Goal: Information Seeking & Learning: Learn about a topic

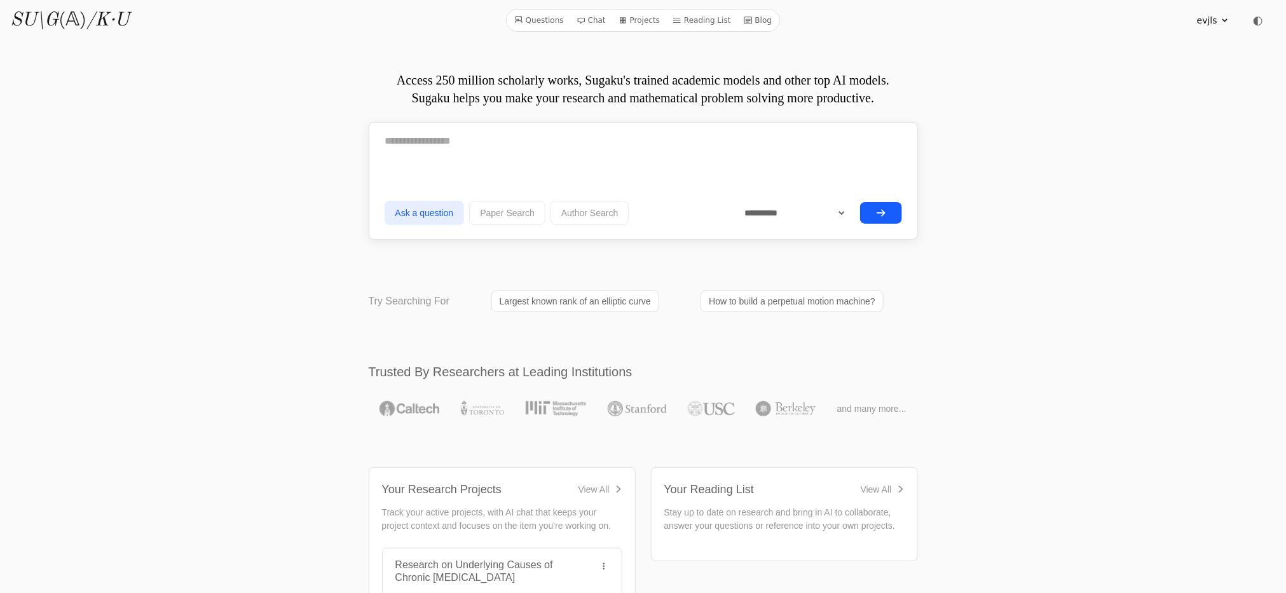
drag, startPoint x: 1096, startPoint y: 172, endPoint x: 1137, endPoint y: 114, distance: 70.2
click at [744, 17] on icon at bounding box center [748, 20] width 8 height 7
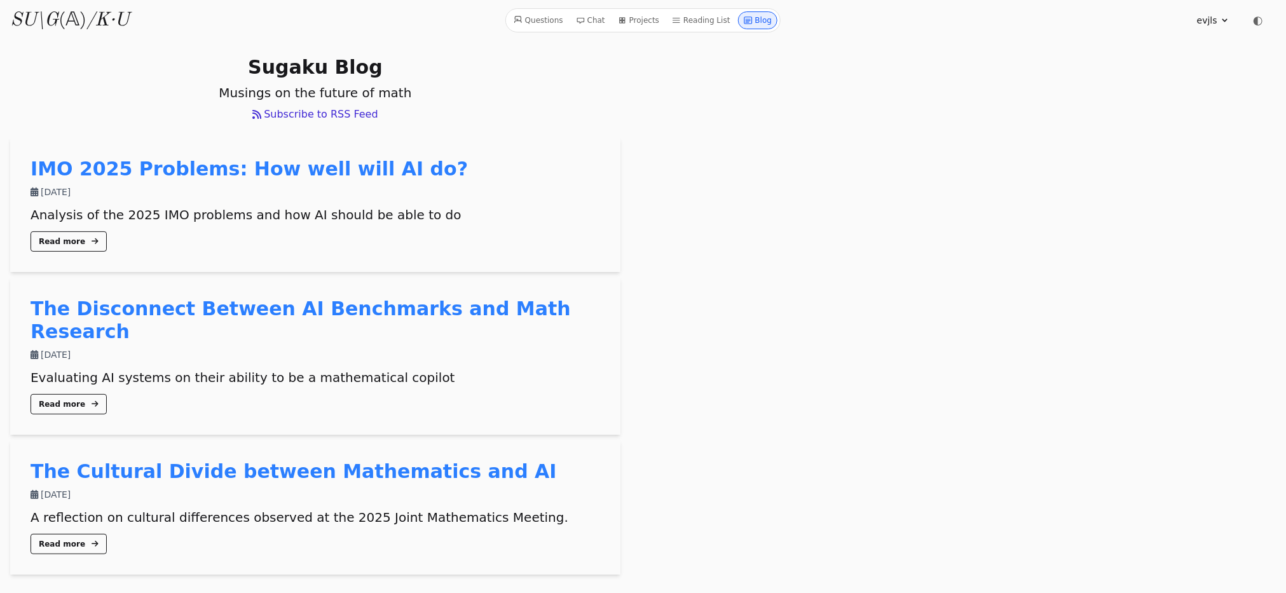
click at [636, 31] on div "Questions Chat Projects Reading List Blog" at bounding box center [642, 20] width 275 height 24
click at [636, 18] on link "Projects" at bounding box center [638, 20] width 51 height 18
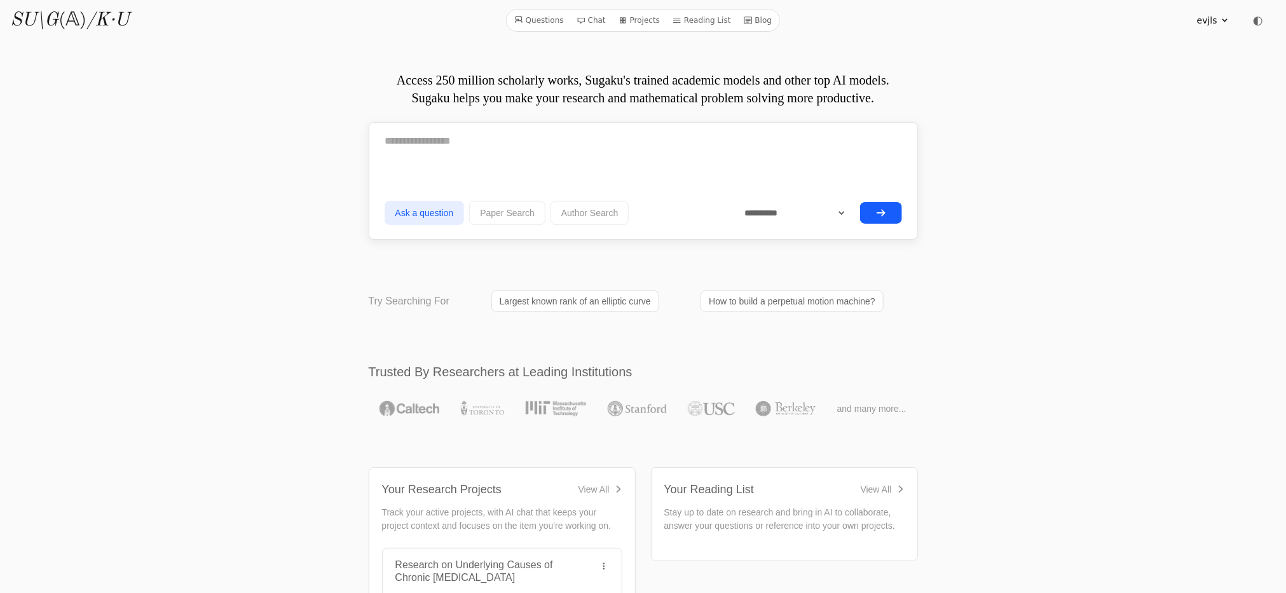
click at [815, 201] on div "**********" at bounding box center [643, 213] width 517 height 32
click at [797, 212] on select "**********" at bounding box center [790, 213] width 113 height 22
drag, startPoint x: 601, startPoint y: 85, endPoint x: 601, endPoint y: 59, distance: 25.4
click at [601, 85] on p "Access 250 million scholarly works, Sugaku's trained academic models and other …" at bounding box center [643, 89] width 549 height 36
click at [592, 21] on link "Chat" at bounding box center [590, 20] width 39 height 17
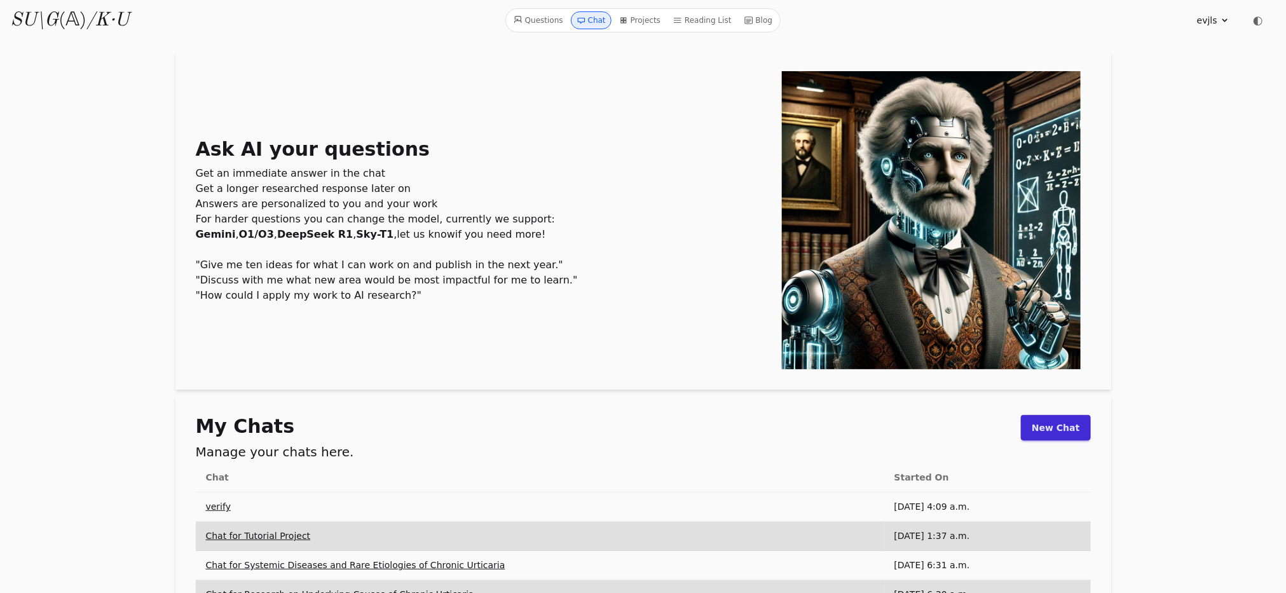
click at [542, 25] on link "Questions" at bounding box center [538, 20] width 60 height 18
click at [551, 16] on link "Questions" at bounding box center [538, 20] width 60 height 18
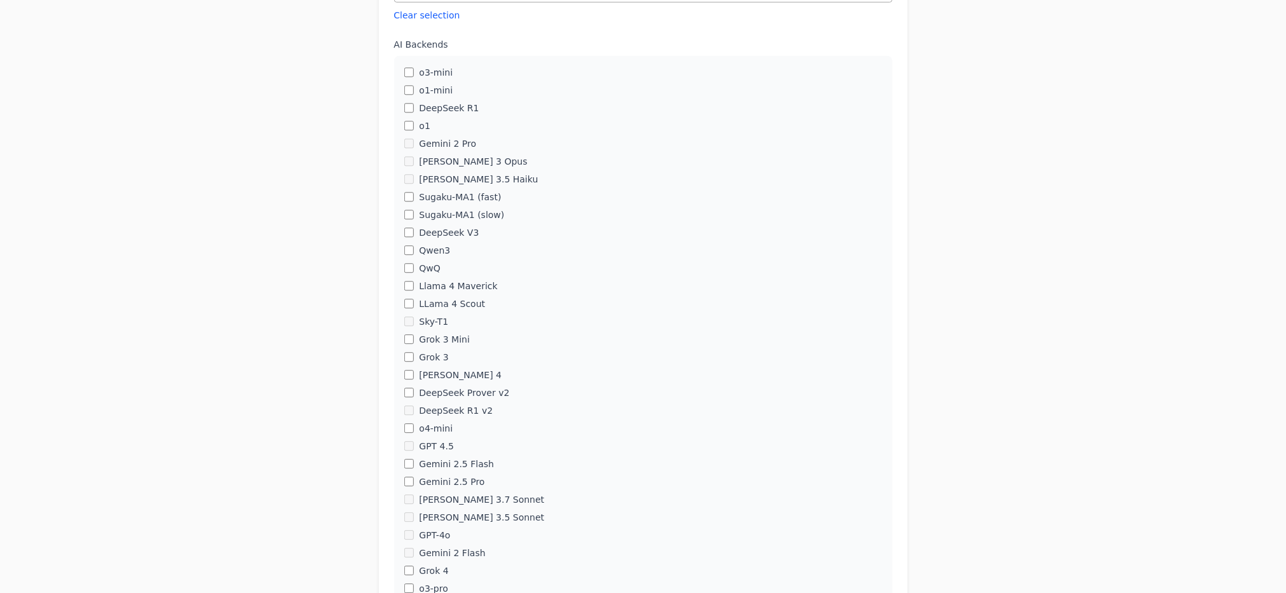
scroll to position [381, 0]
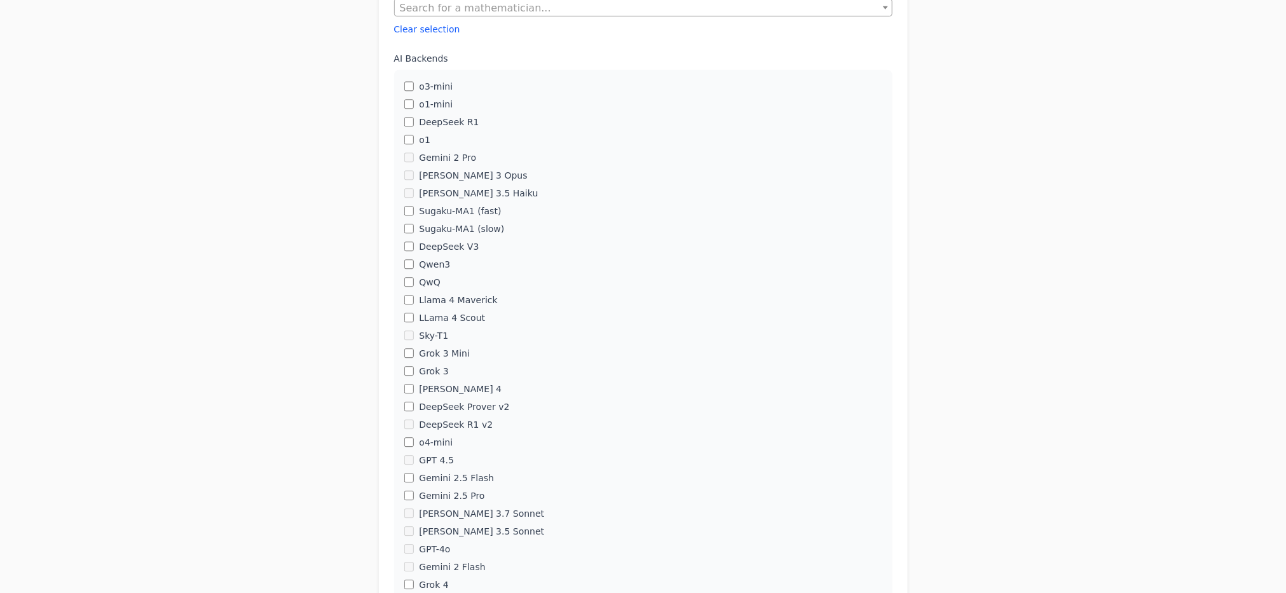
click at [404, 223] on div "Sugaku-MA1 (slow)" at bounding box center [643, 228] width 478 height 13
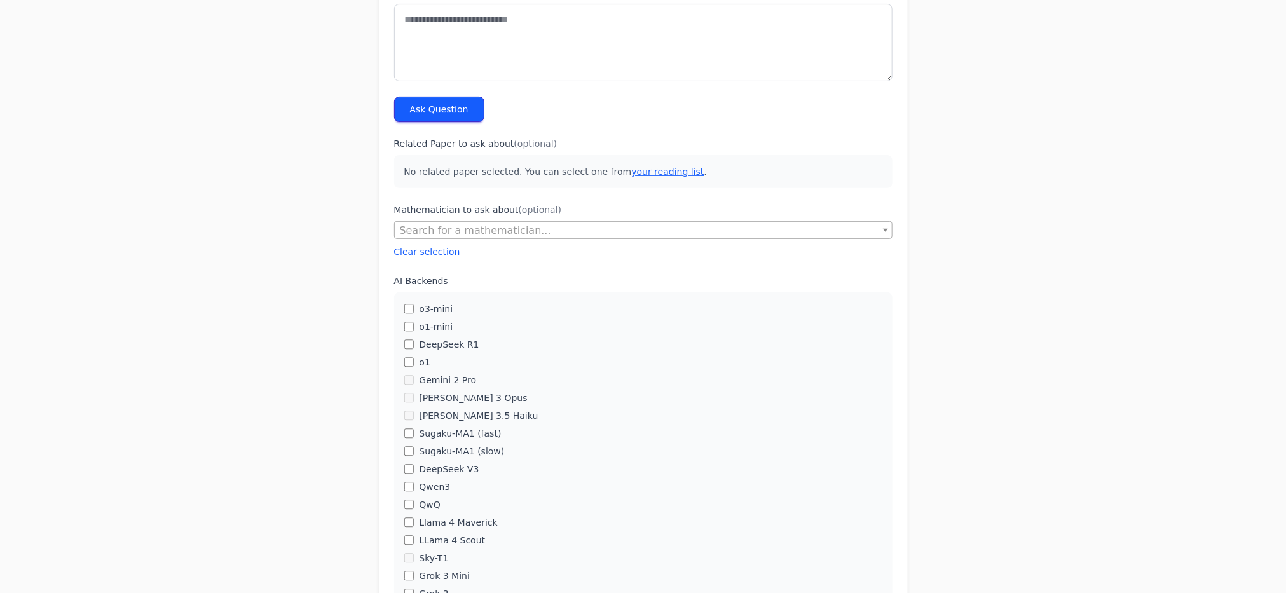
scroll to position [0, 0]
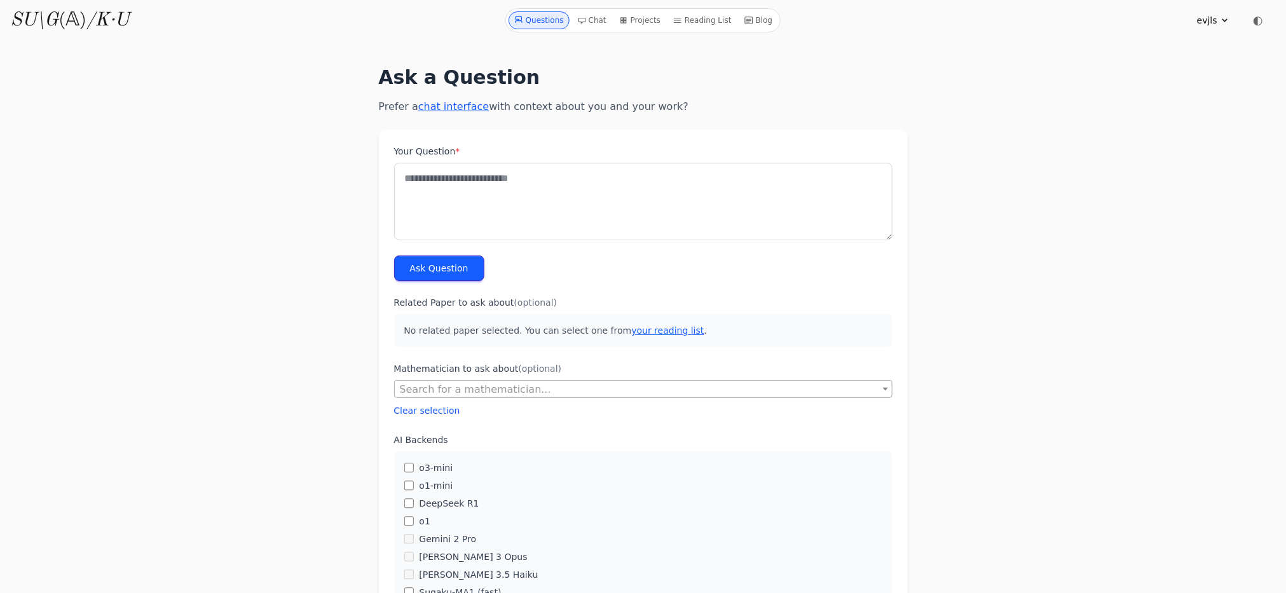
click at [599, 19] on link "Chat" at bounding box center [591, 20] width 39 height 18
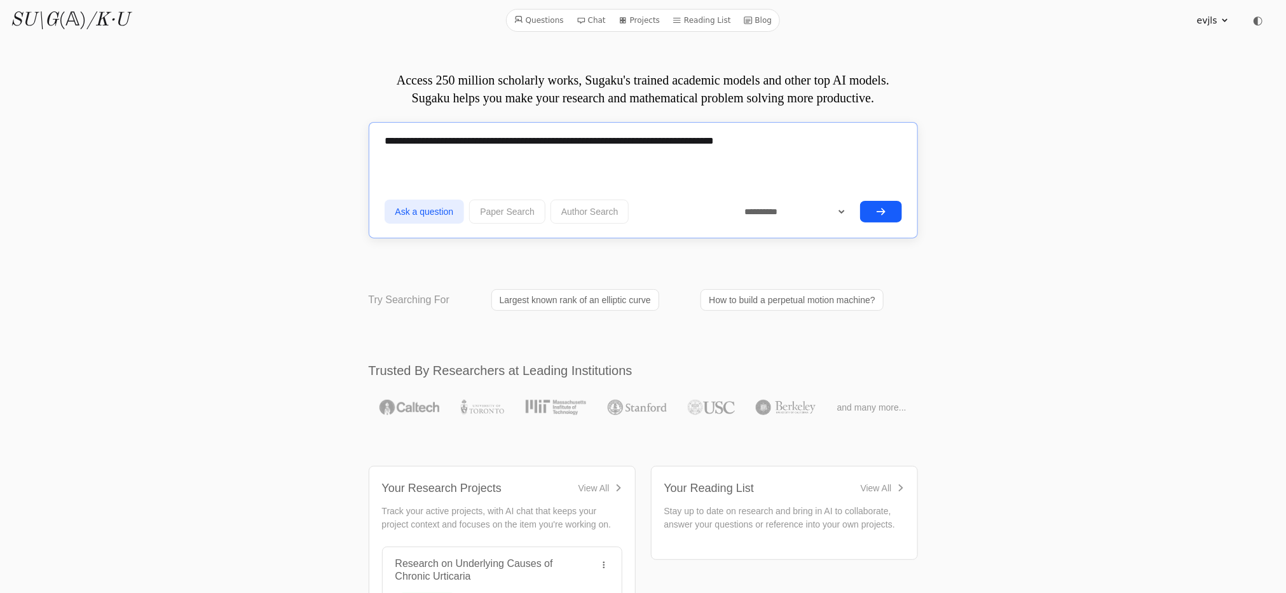
type textarea "**********"
click at [508, 215] on button "Paper Search" at bounding box center [507, 212] width 76 height 24
click at [437, 214] on button "Ask a question" at bounding box center [425, 212] width 80 height 24
click at [885, 212] on icon "submit" at bounding box center [881, 212] width 10 height 10
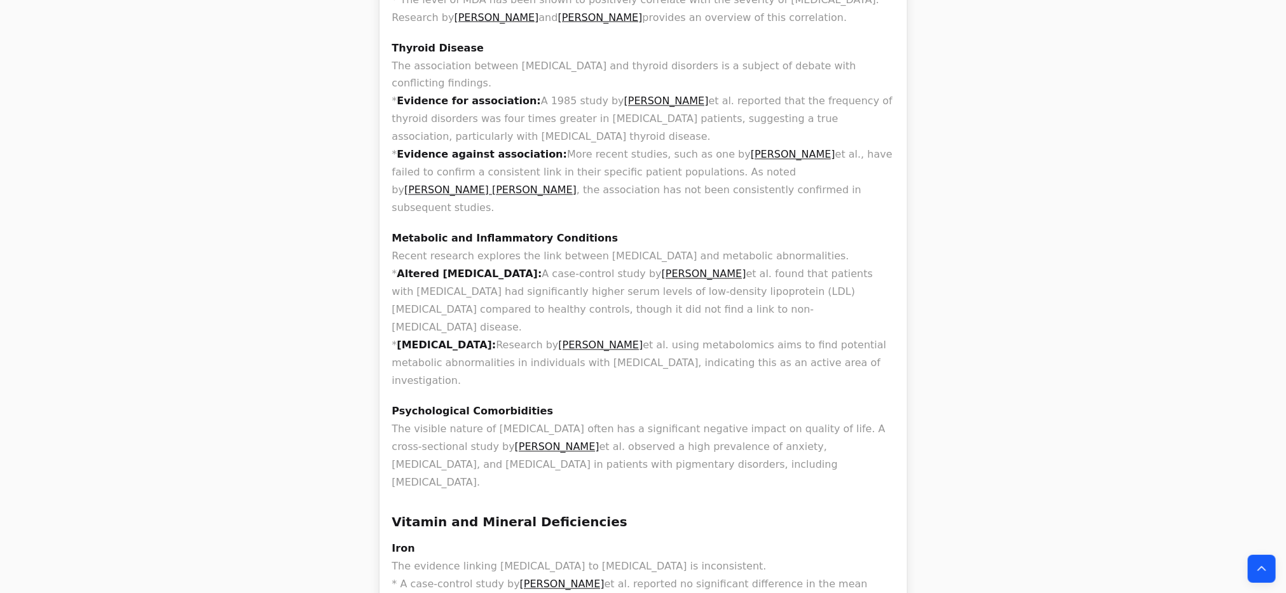
scroll to position [1335, 0]
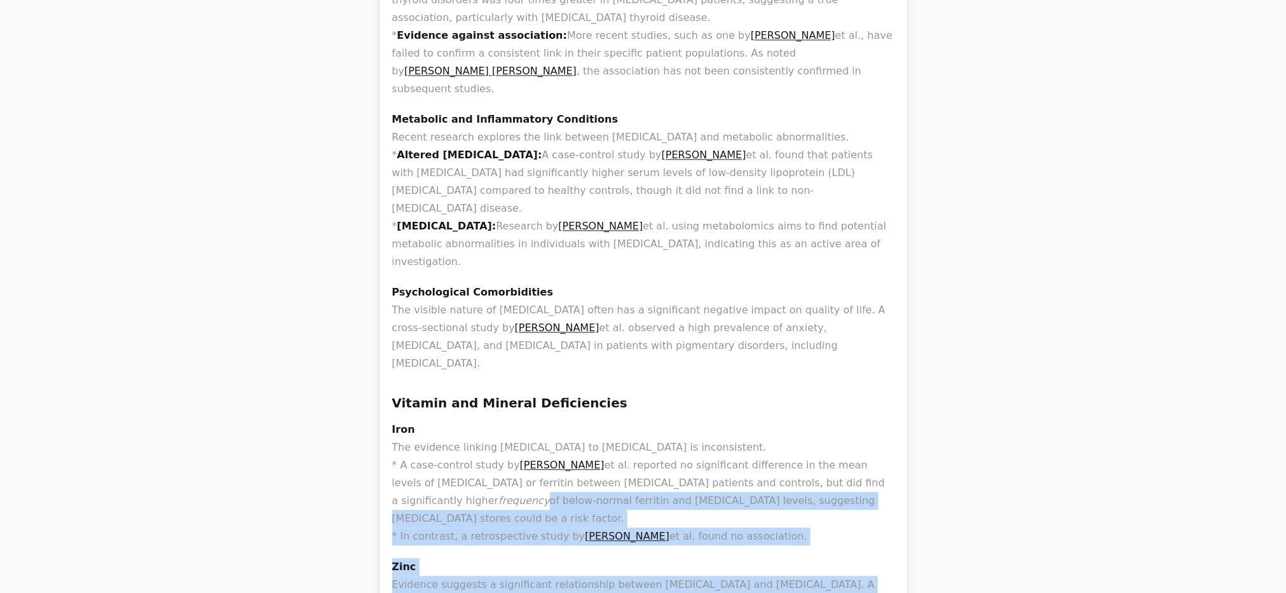
drag, startPoint x: 404, startPoint y: 324, endPoint x: 805, endPoint y: 387, distance: 405.3
click at [805, 421] on p "Iron The evidence linking [MEDICAL_DATA] to [MEDICAL_DATA] is inconsistent. * A…" at bounding box center [643, 483] width 502 height 125
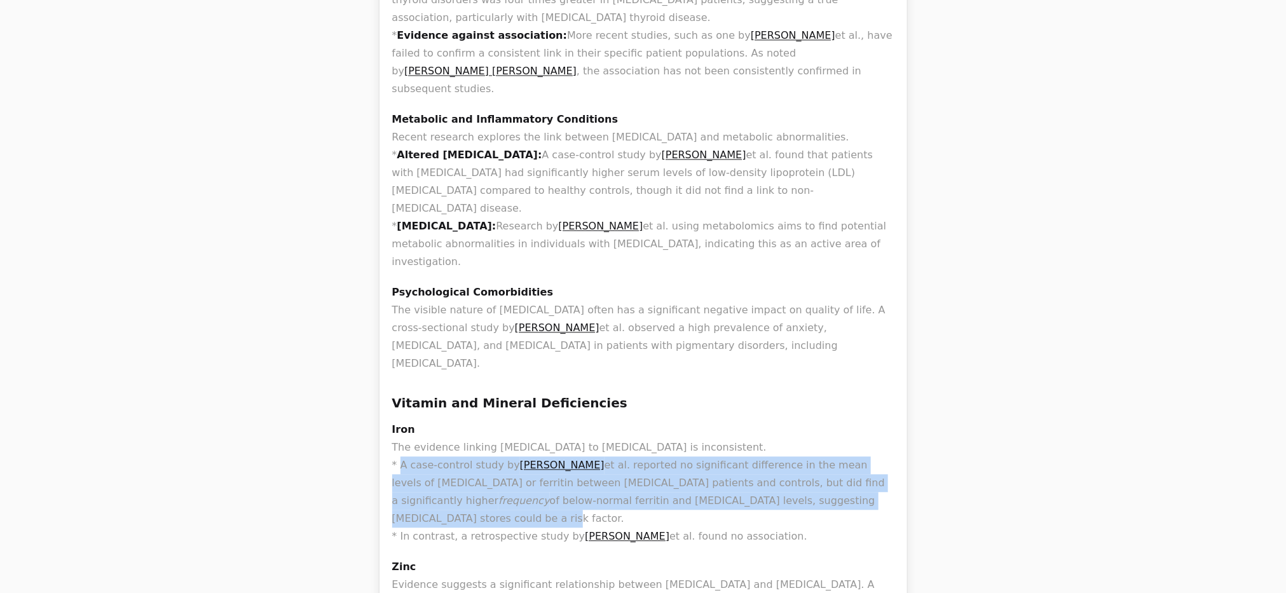
drag, startPoint x: 862, startPoint y: 387, endPoint x: 366, endPoint y: 337, distance: 498.2
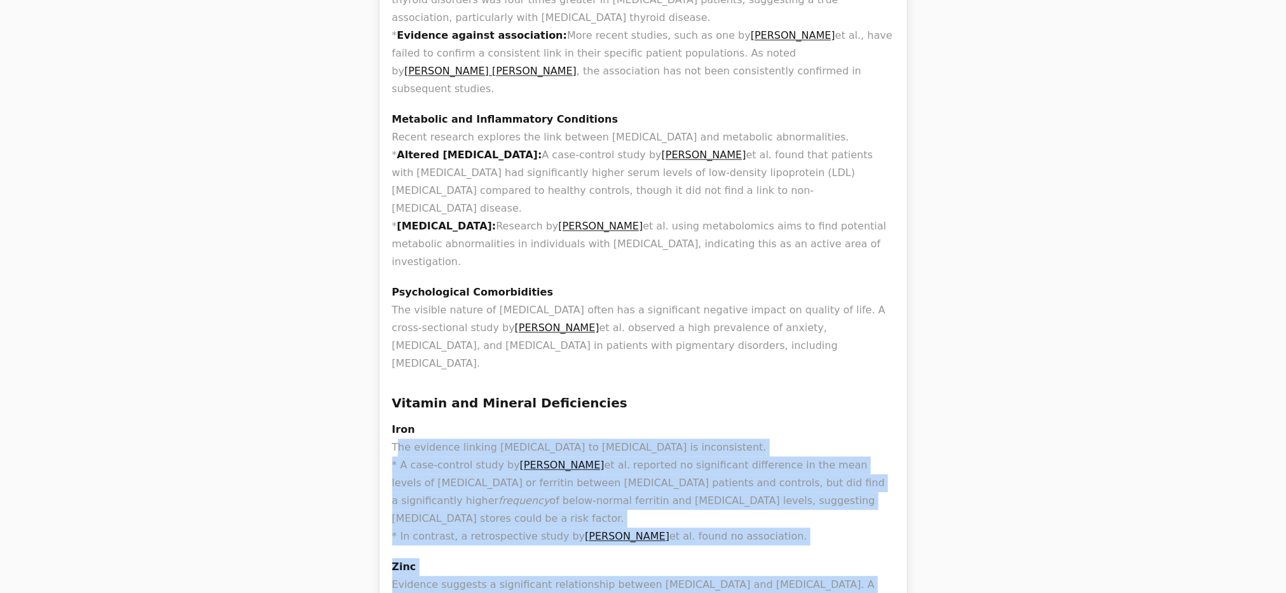
click at [435, 421] on p "Iron The evidence linking [MEDICAL_DATA] to [MEDICAL_DATA] is inconsistent. * A…" at bounding box center [643, 483] width 502 height 125
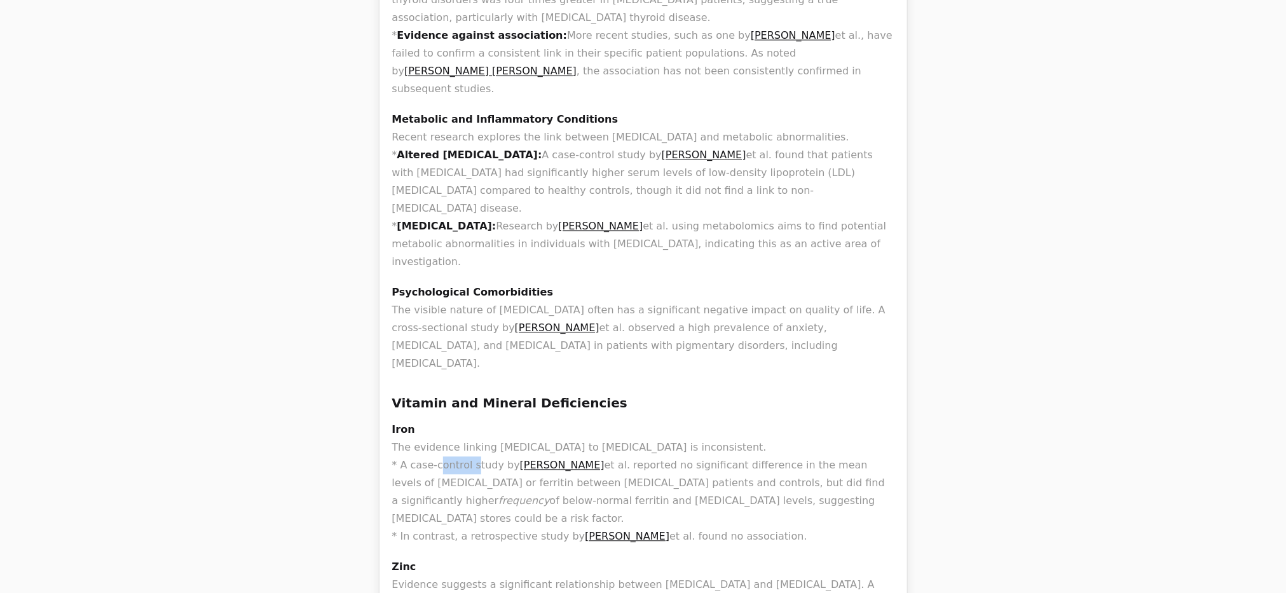
click at [435, 421] on p "Iron The evidence linking [MEDICAL_DATA] to [MEDICAL_DATA] is inconsistent. * A…" at bounding box center [643, 483] width 502 height 125
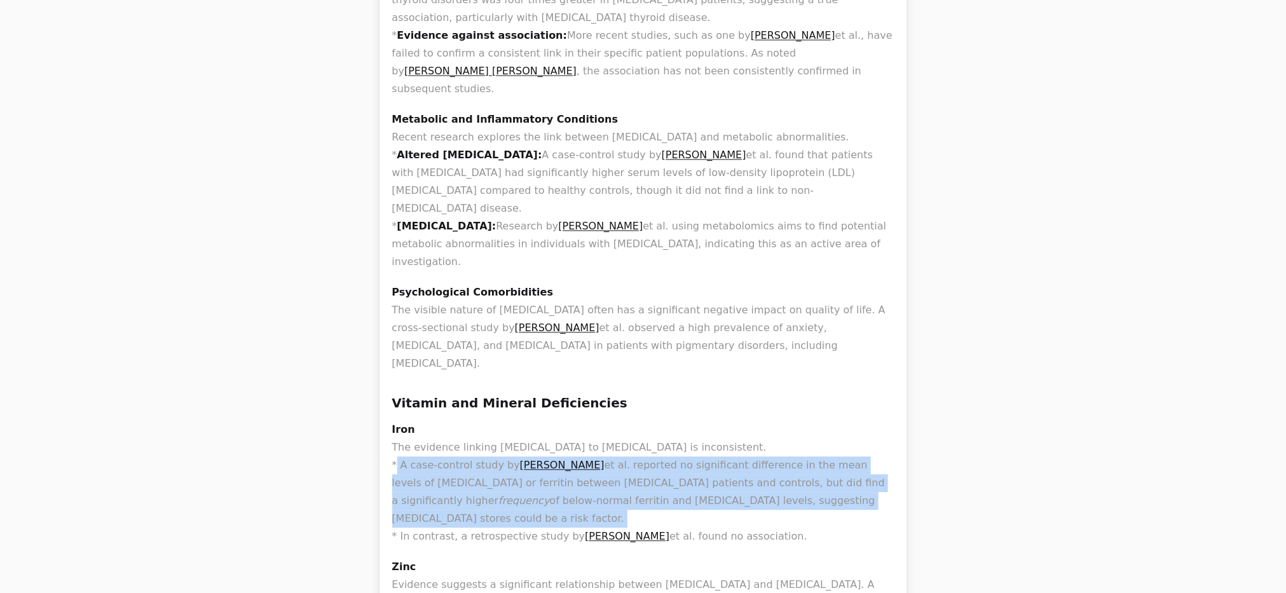
click at [435, 421] on p "Iron The evidence linking [MEDICAL_DATA] to [MEDICAL_DATA] is inconsistent. * A…" at bounding box center [643, 483] width 502 height 125
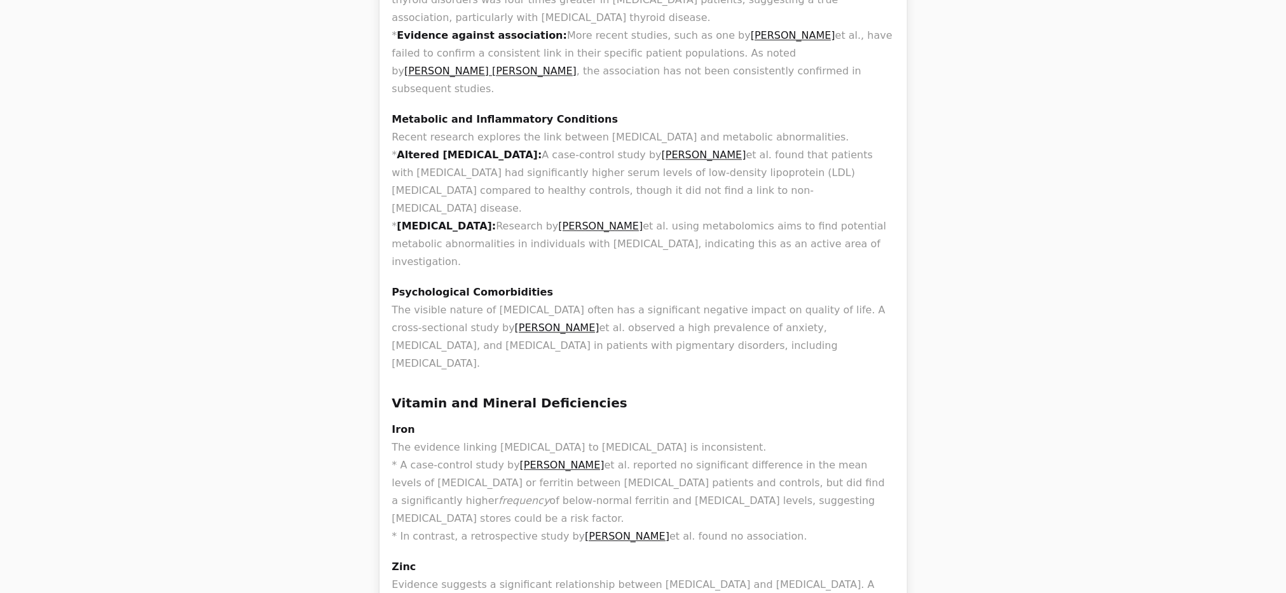
click at [475, 421] on p "Iron The evidence linking [MEDICAL_DATA] to [MEDICAL_DATA] is inconsistent. * A…" at bounding box center [643, 483] width 502 height 125
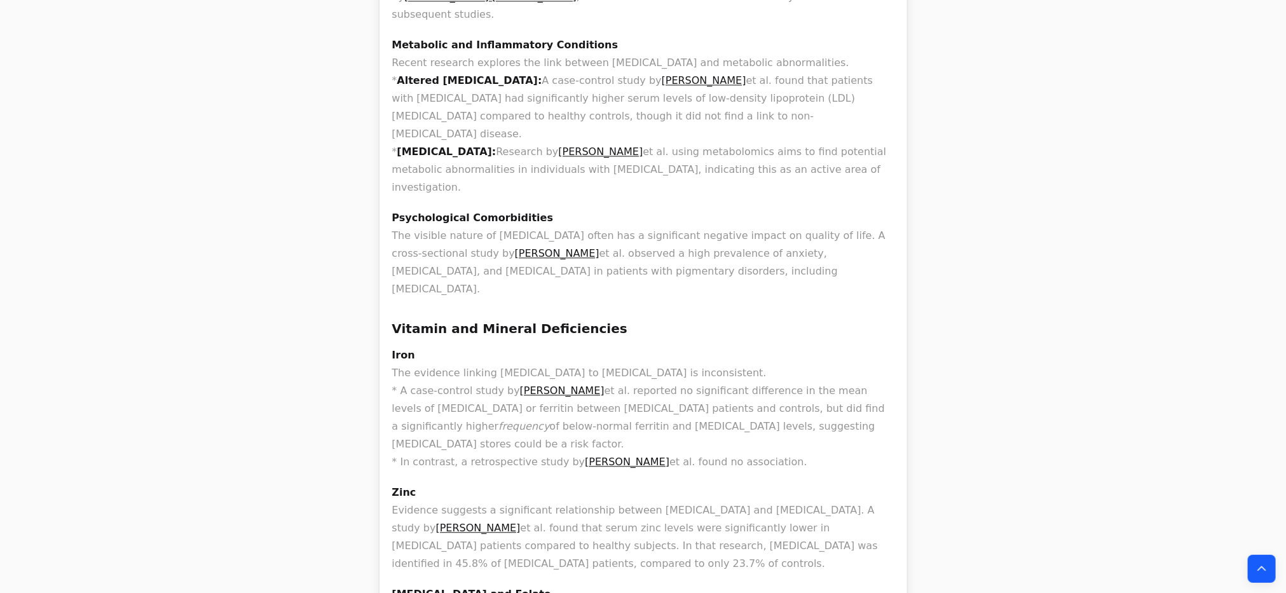
scroll to position [1430, 0]
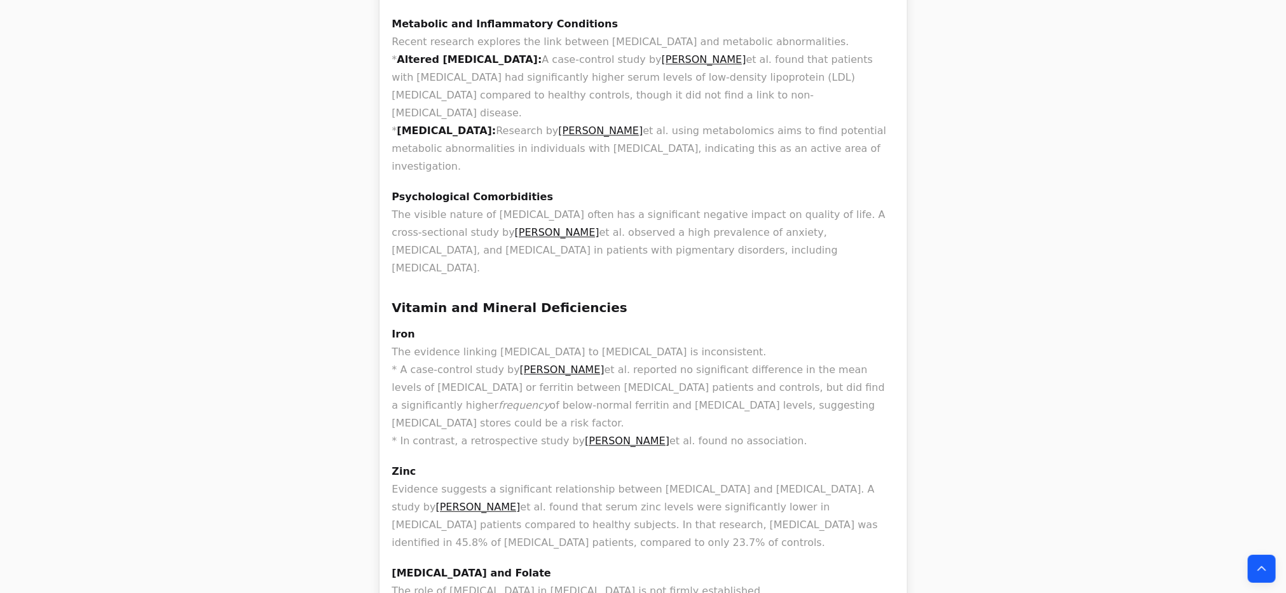
click at [514, 463] on p "Zinc Evidence suggests a significant relationship between [MEDICAL_DATA] and [M…" at bounding box center [643, 507] width 502 height 89
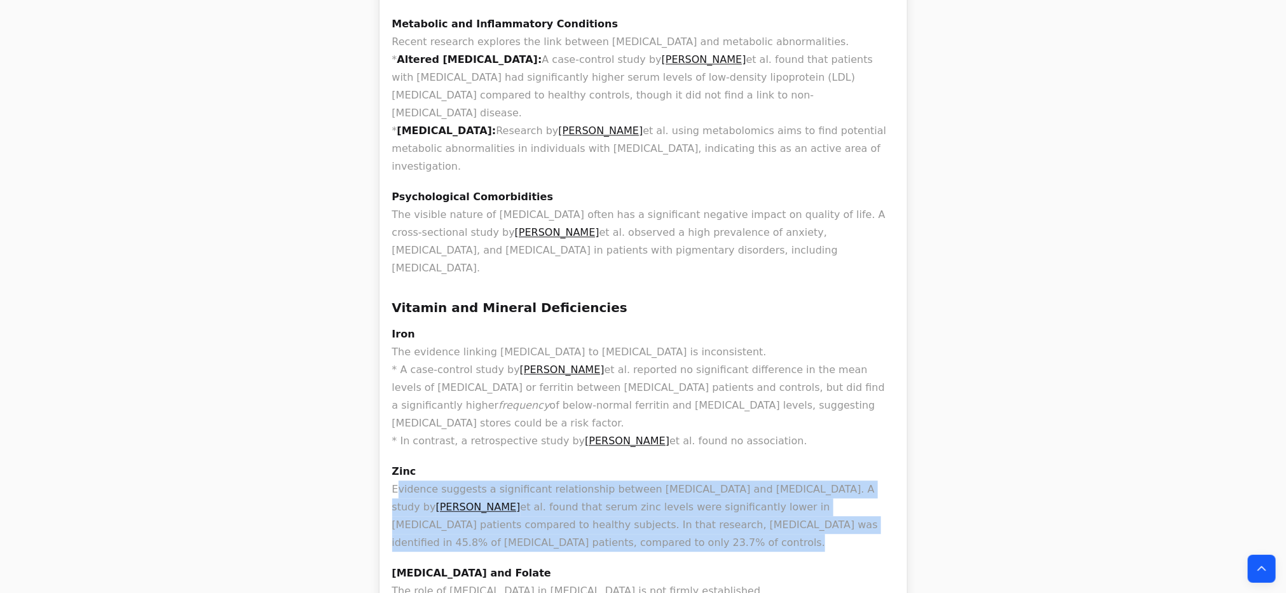
click at [514, 463] on p "Zinc Evidence suggests a significant relationship between [MEDICAL_DATA] and [M…" at bounding box center [643, 507] width 502 height 89
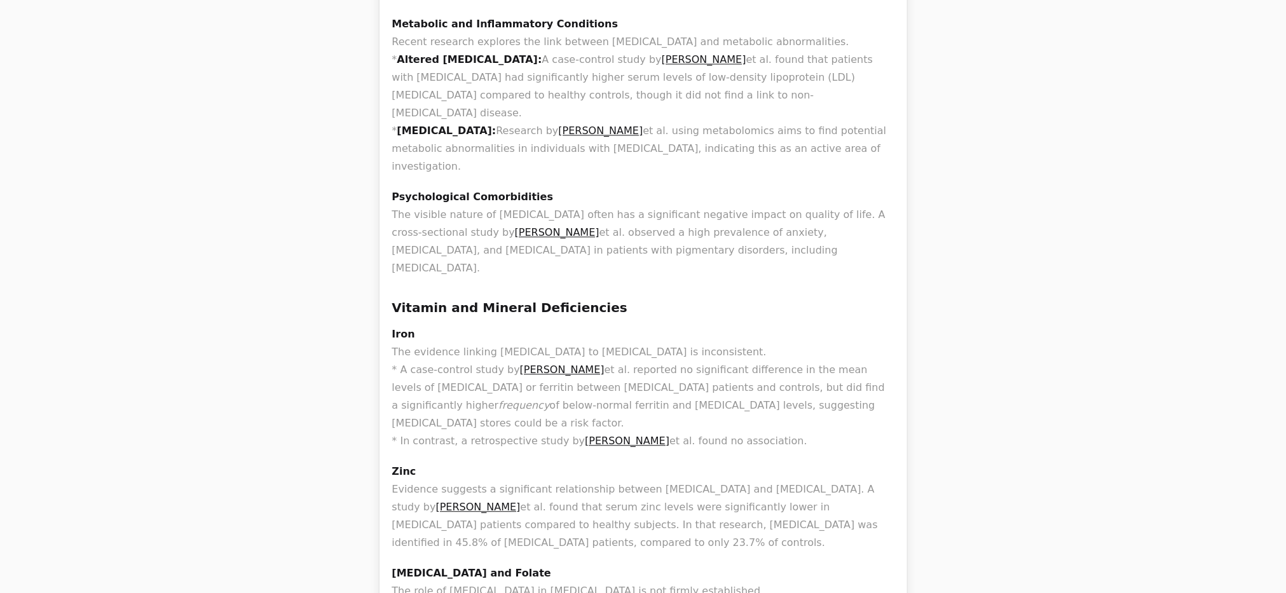
click at [514, 463] on p "Zinc Evidence suggests a significant relationship between [MEDICAL_DATA] and [M…" at bounding box center [643, 507] width 502 height 89
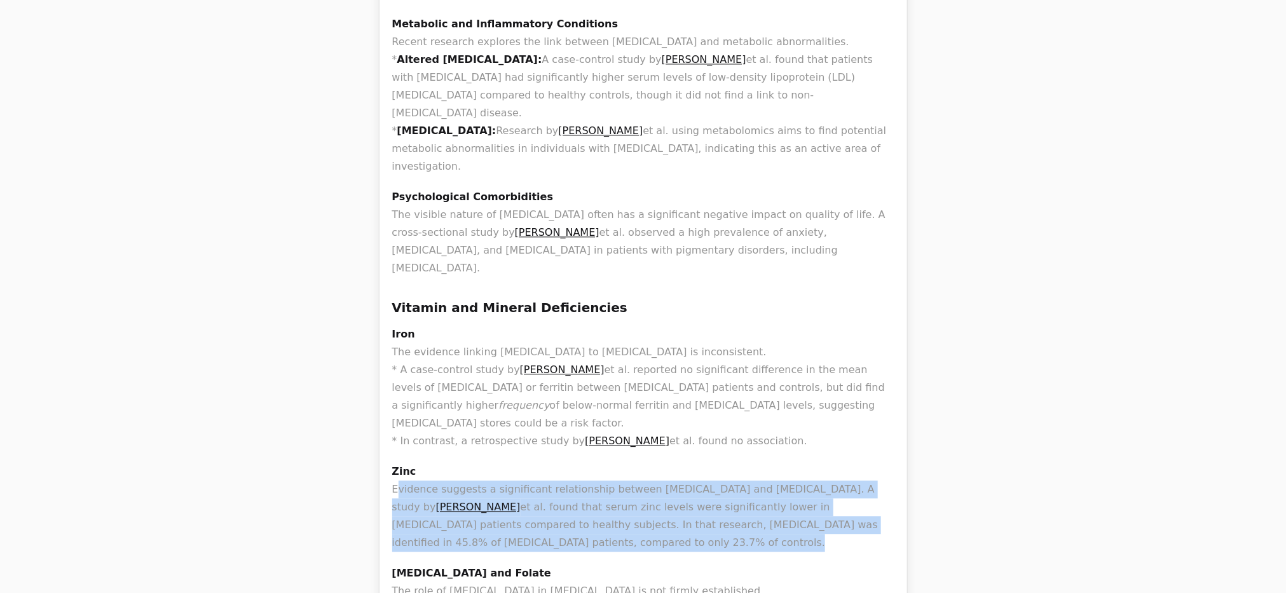
click at [514, 463] on p "Zinc Evidence suggests a significant relationship between [MEDICAL_DATA] and [M…" at bounding box center [643, 507] width 502 height 89
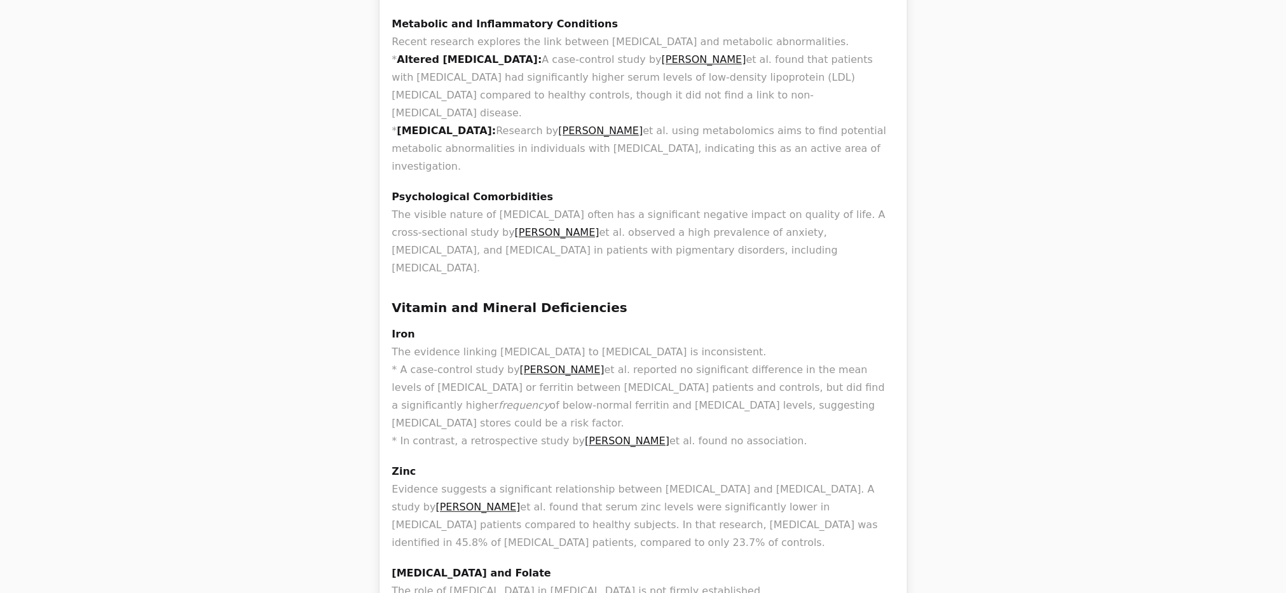
click at [514, 463] on p "Zinc Evidence suggests a significant relationship between [MEDICAL_DATA] and [M…" at bounding box center [643, 507] width 502 height 89
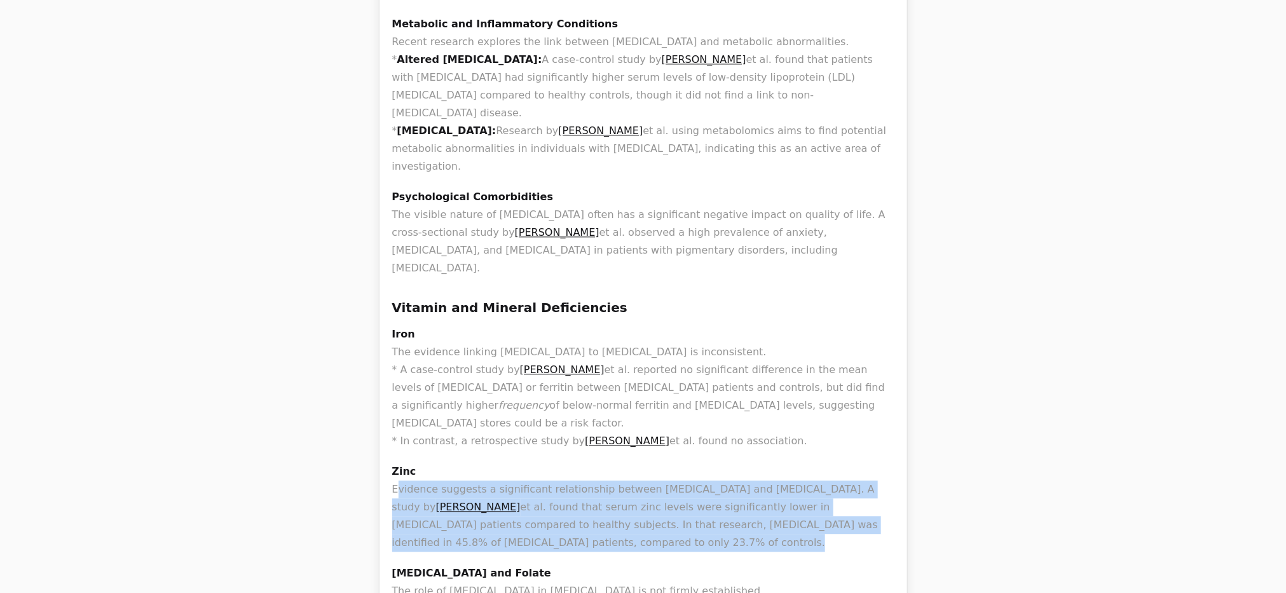
click at [515, 463] on p "Zinc Evidence suggests a significant relationship between [MEDICAL_DATA] and [M…" at bounding box center [643, 507] width 502 height 89
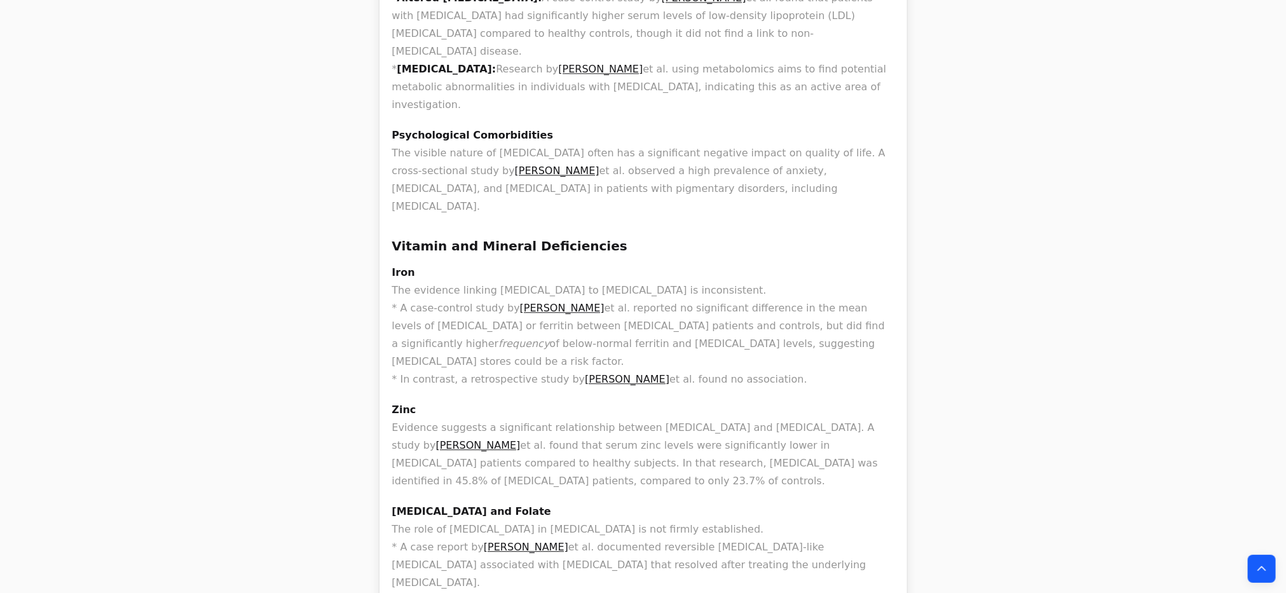
scroll to position [1525, 0]
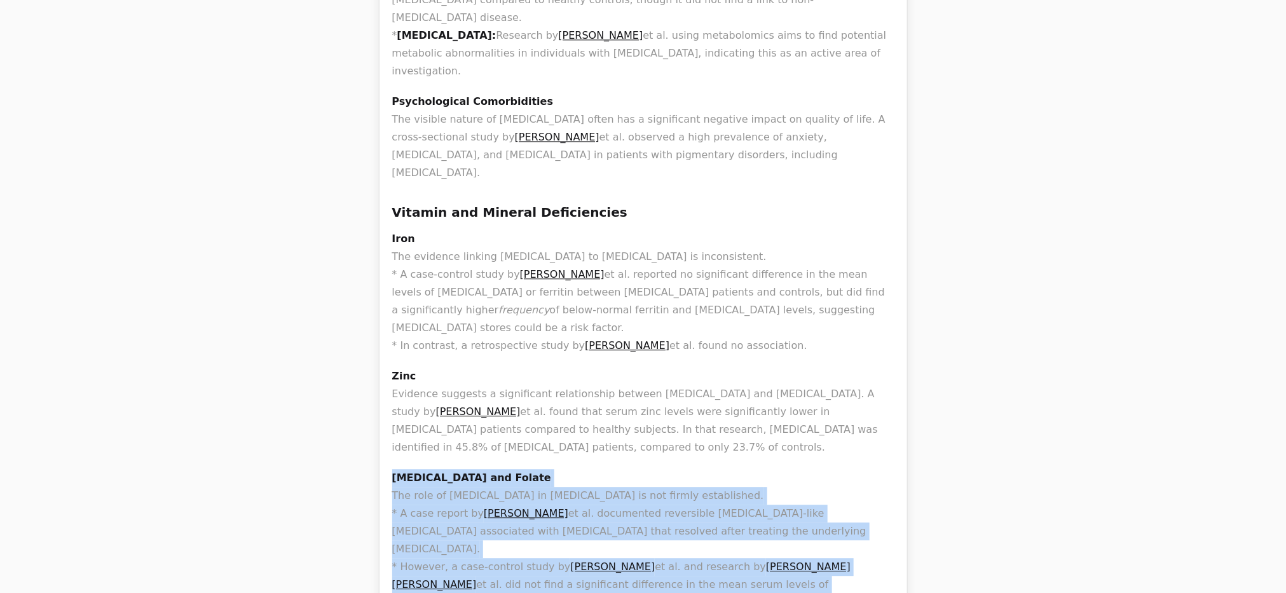
drag, startPoint x: 501, startPoint y: 452, endPoint x: 371, endPoint y: 336, distance: 175.1
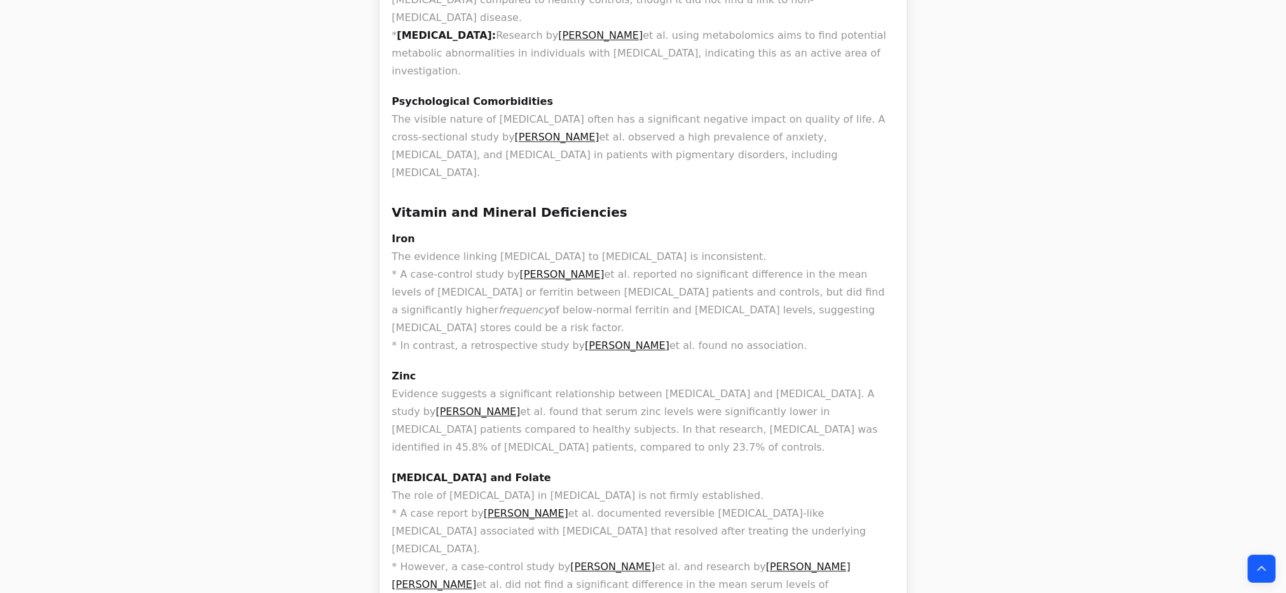
scroll to position [1716, 0]
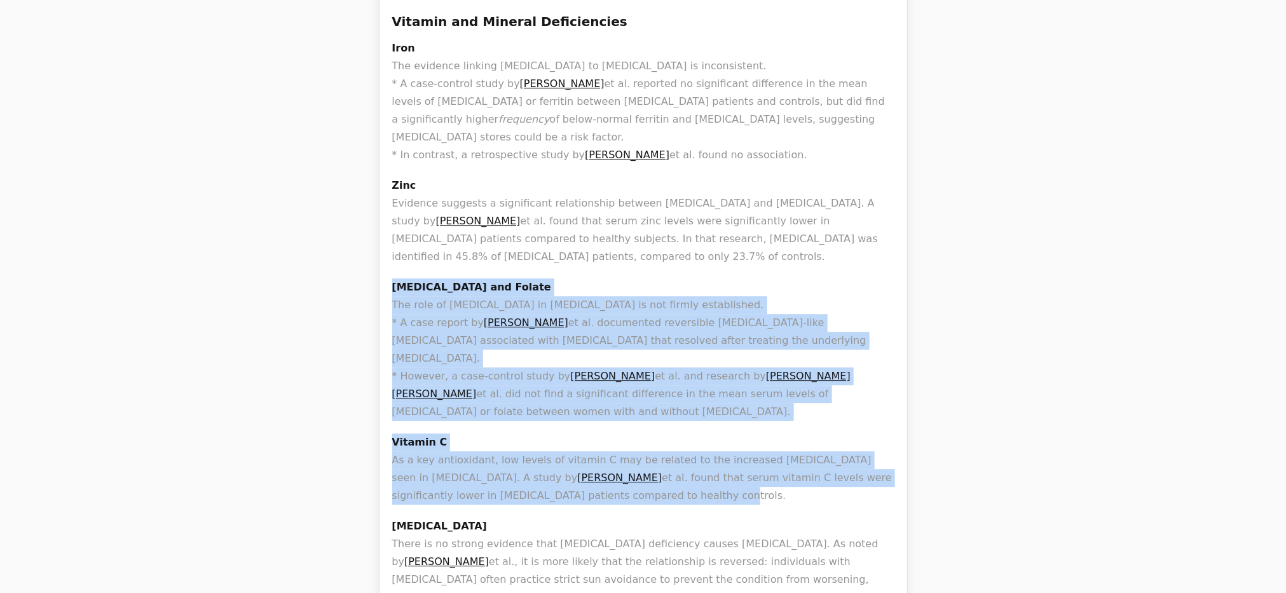
click at [683, 433] on p "Vitamin C As a key antioxidant, low levels of vitamin C may be related to the i…" at bounding box center [643, 468] width 502 height 71
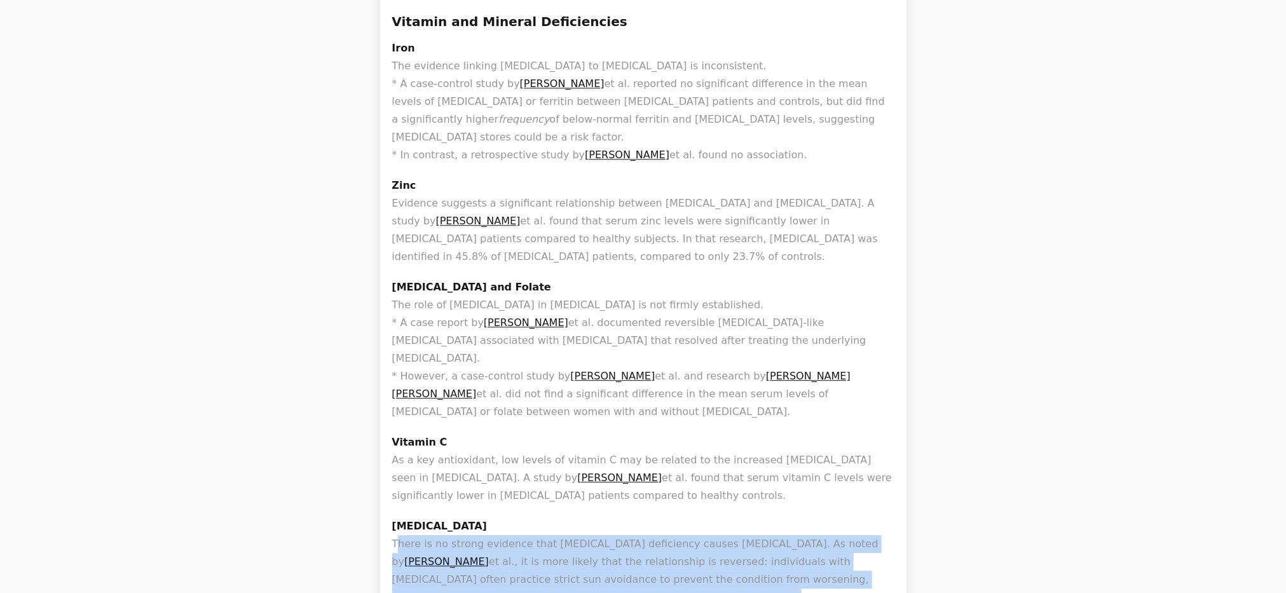
click at [582, 517] on p "[MEDICAL_DATA] There is no strong evidence that [MEDICAL_DATA] deficiency cause…" at bounding box center [643, 561] width 502 height 89
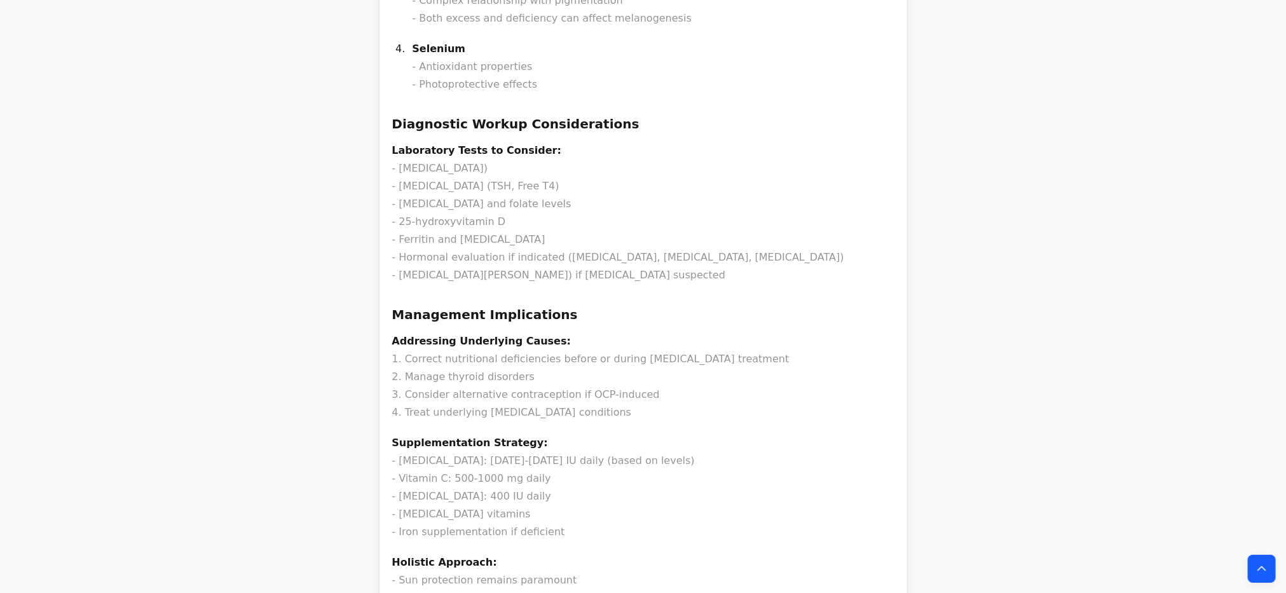
scroll to position [48008, 0]
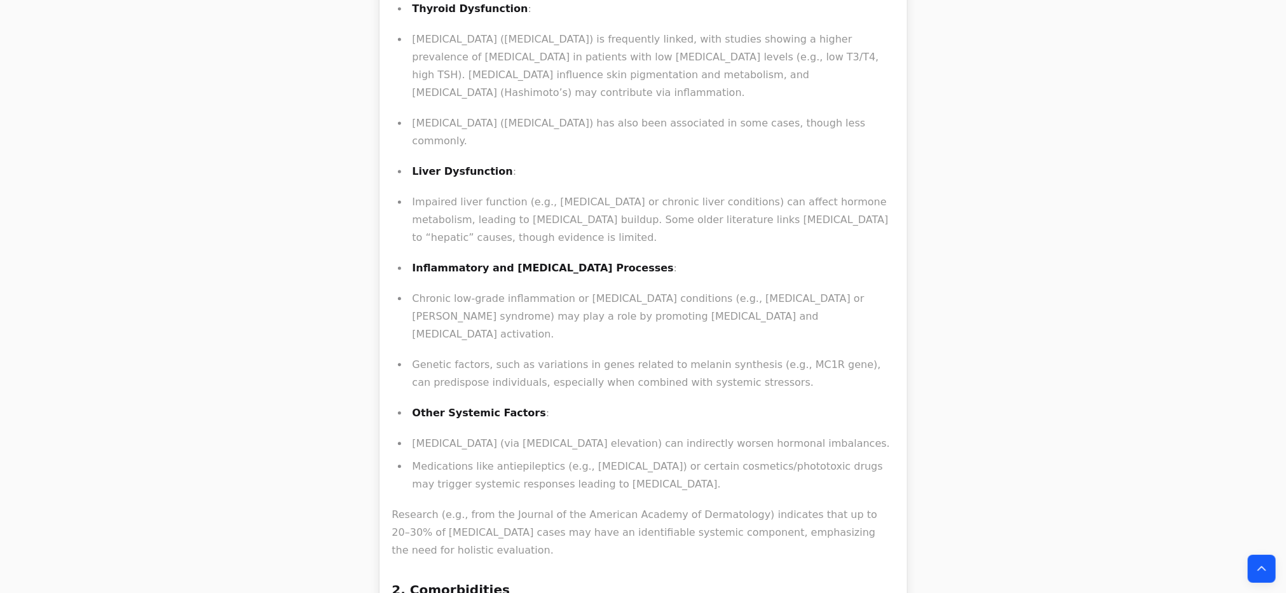
scroll to position [47054, 0]
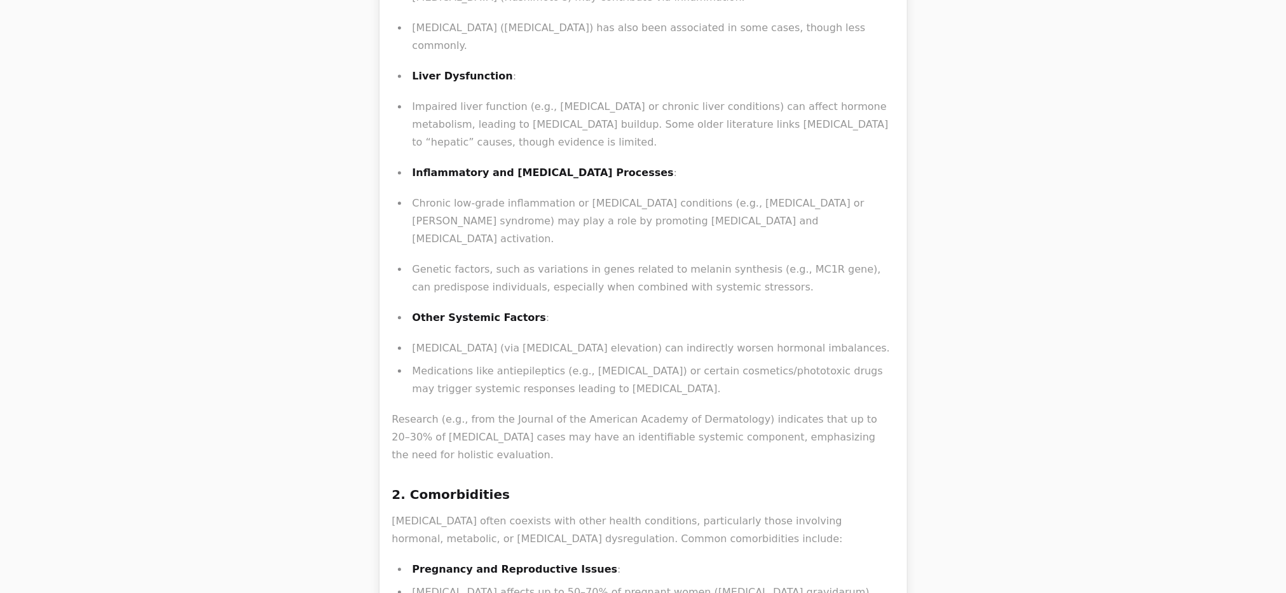
scroll to position [48008, 0]
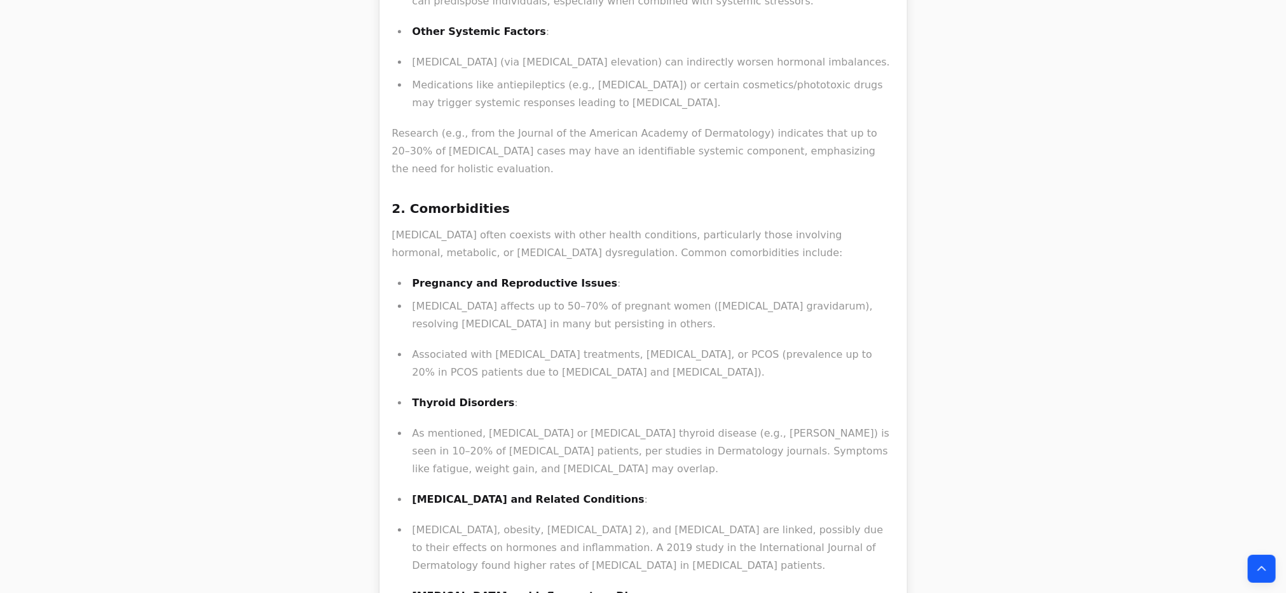
drag, startPoint x: 596, startPoint y: 461, endPoint x: 475, endPoint y: 275, distance: 221.9
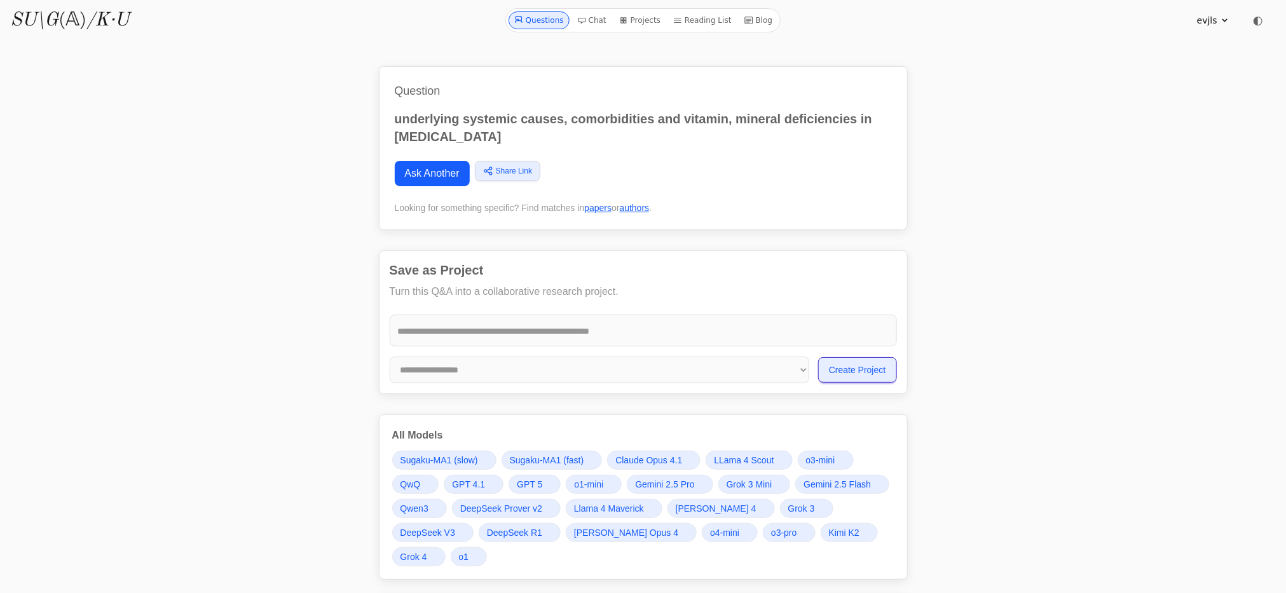
scroll to position [381, 0]
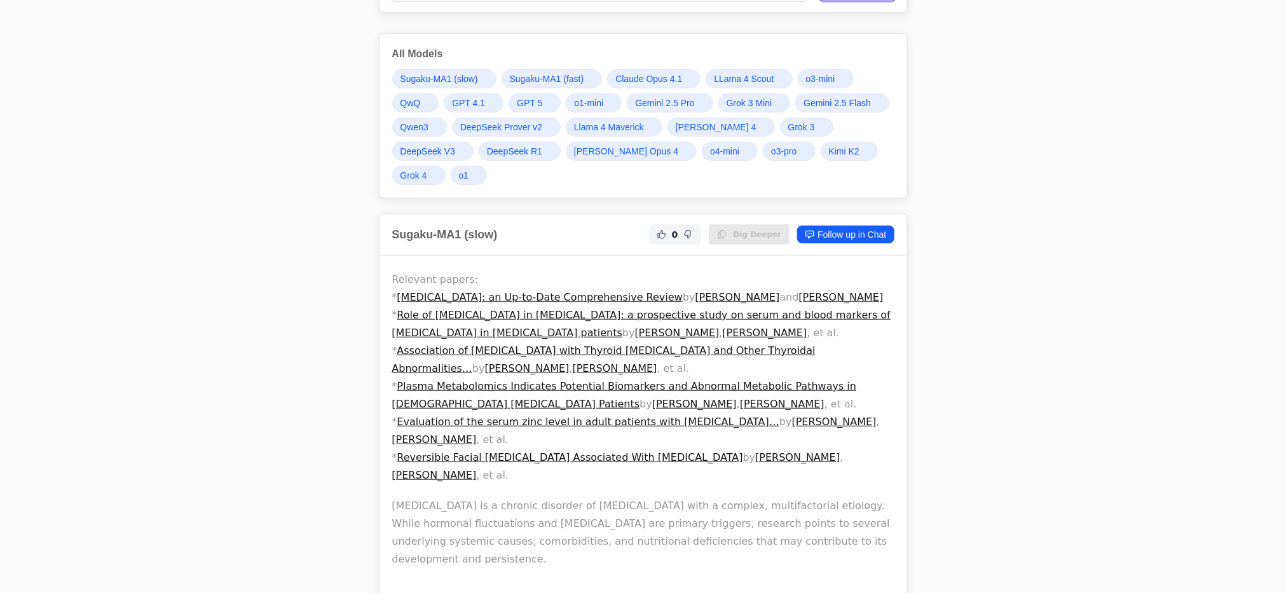
click at [385, 50] on div "All Models Sugaku-MA1 (slow) Sugaku-MA1 (fast) [PERSON_NAME] Opus 4.1 LLama 4 S…" at bounding box center [643, 115] width 529 height 165
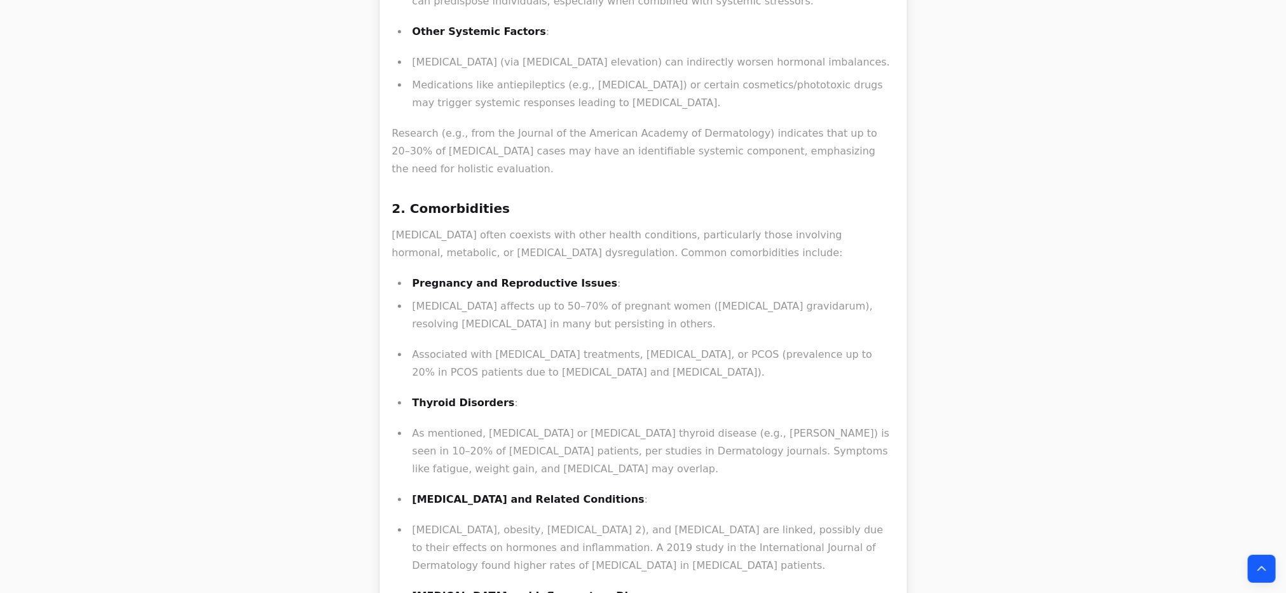
drag, startPoint x: 735, startPoint y: 468, endPoint x: 609, endPoint y: 299, distance: 210.2
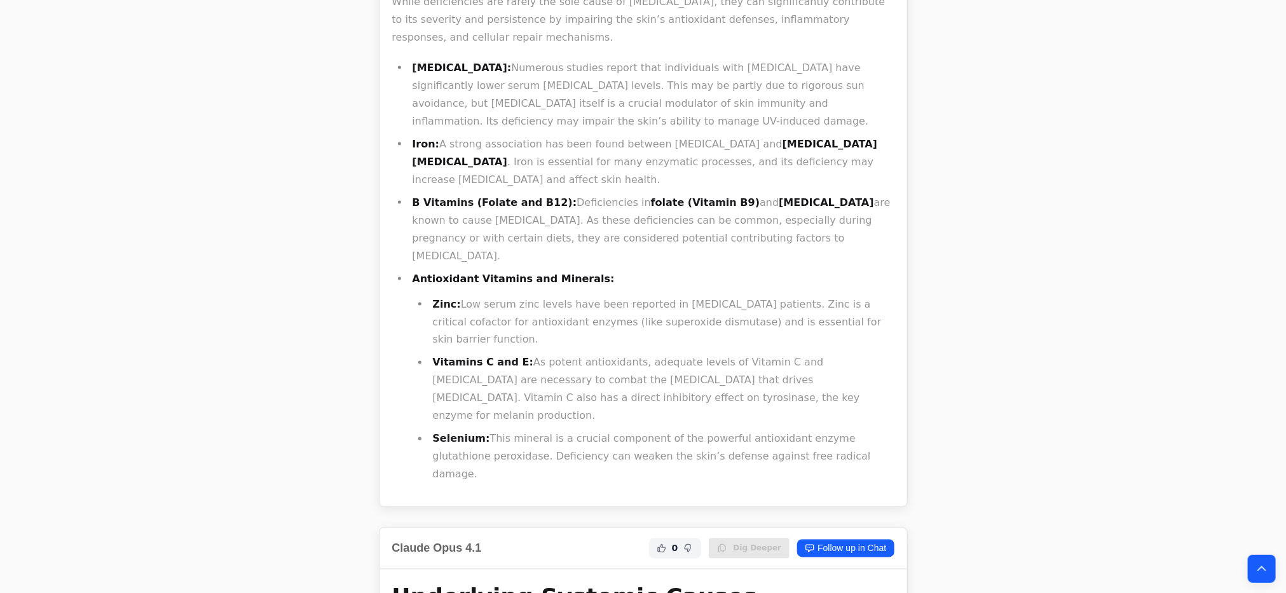
scroll to position [0, 0]
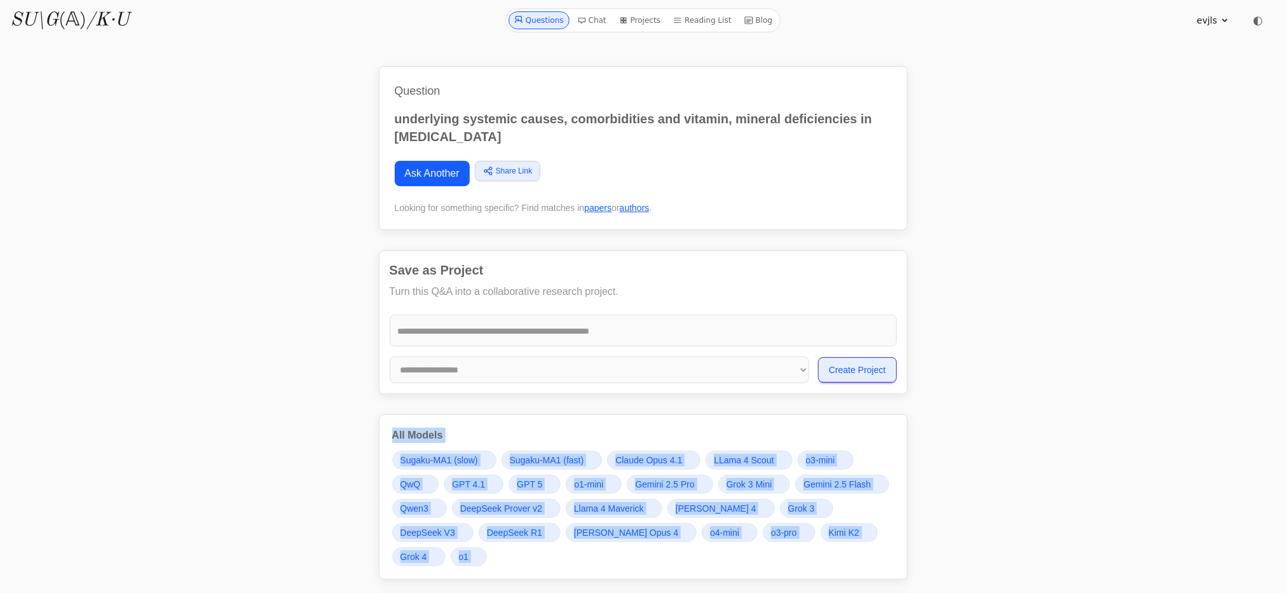
copy div "All Models Sugaku-MA1 (slow) Sugaku-MA1 (fast) [PERSON_NAME] Opus 4.1 LLama 4 S…"
